Goal: Information Seeking & Learning: Find specific fact

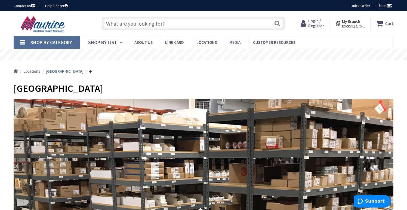
click at [141, 24] on input "text" at bounding box center [193, 24] width 183 height 14
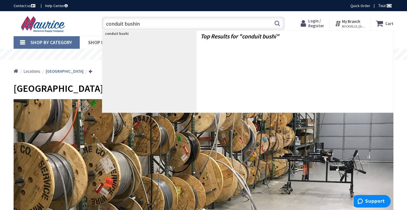
type input "conduit bushing"
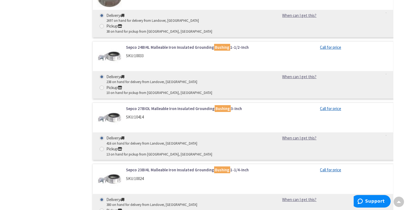
scroll to position [1894, 0]
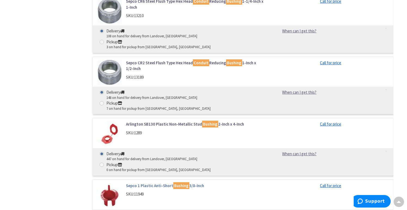
scroll to position [3043, 0]
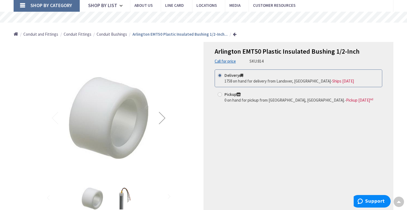
scroll to position [41, 0]
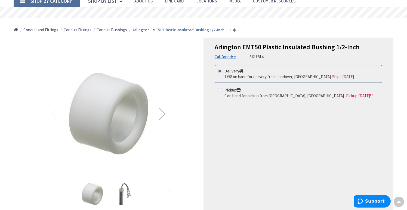
click at [125, 191] on img "Arlington EMT50 Plastic Insulated Bushing 1/2-Inch" at bounding box center [125, 194] width 22 height 22
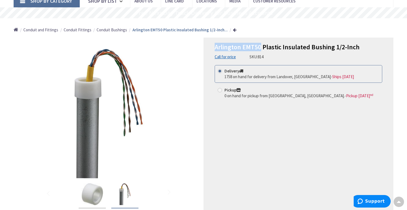
drag, startPoint x: 260, startPoint y: 47, endPoint x: 215, endPoint y: 46, distance: 45.2
click at [215, 46] on span "Arlington EMT50 Plastic Insulated Bushing 1/2-Inch" at bounding box center [287, 47] width 145 height 8
drag, startPoint x: 215, startPoint y: 46, endPoint x: 359, endPoint y: 51, distance: 143.9
click at [359, 51] on h1 "Arlington EMT50 Plastic Insulated Bushing 1/2-Inch" at bounding box center [298, 47] width 167 height 8
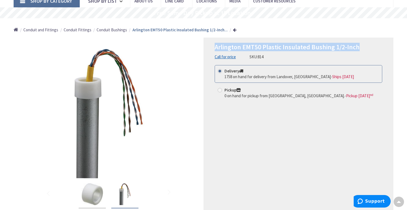
click at [359, 51] on h1 "Arlington EMT50 Plastic Insulated Bushing 1/2-Inch" at bounding box center [298, 47] width 167 height 8
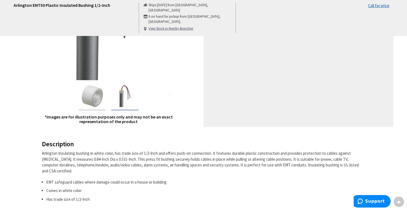
scroll to position [0, 0]
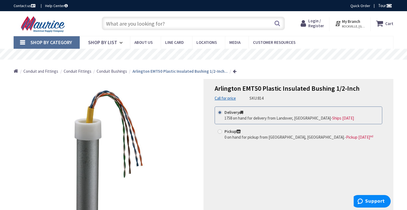
click at [353, 90] on span "Arlington EMT50 Plastic Insulated Bushing 1/2-Inch" at bounding box center [287, 88] width 145 height 8
drag, startPoint x: 263, startPoint y: 89, endPoint x: 358, endPoint y: 92, distance: 95.5
click at [358, 92] on h1 "Arlington EMT50 Plastic Insulated Bushing 1/2-Inch" at bounding box center [298, 89] width 167 height 8
copy span "Plastic Insulated Bushing 1/2-Inch"
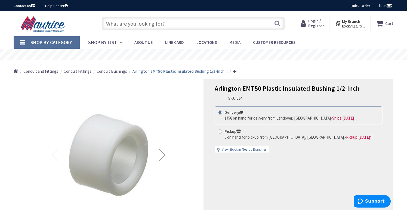
click at [215, 23] on input "text" at bounding box center [193, 24] width 183 height 14
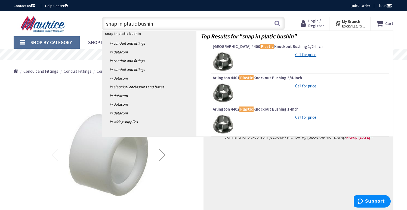
type input "snap in platic bushing"
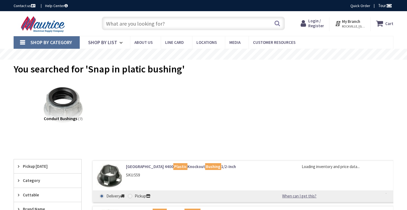
click at [187, 24] on input "text" at bounding box center [193, 24] width 183 height 14
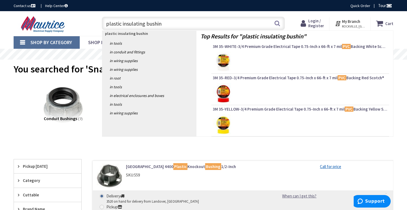
type input "plastic insulating bushing"
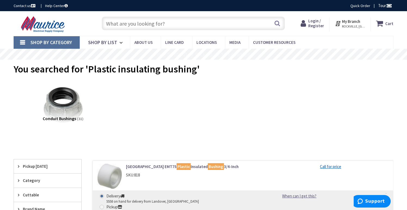
click at [175, 28] on input "text" at bounding box center [193, 24] width 183 height 14
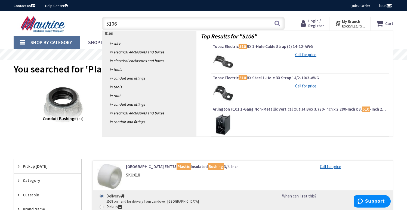
type input "51068"
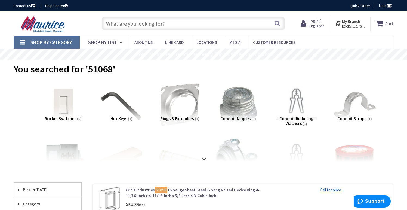
click at [329, 52] on rs-slide "Free Next Day Truck Delivery for Business Accounts" at bounding box center [203, 54] width 407 height 11
